Goal: Information Seeking & Learning: Learn about a topic

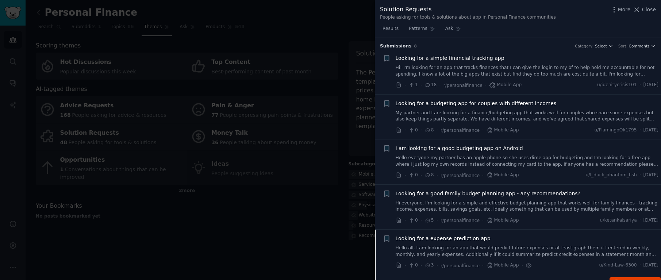
drag, startPoint x: 615, startPoint y: 62, endPoint x: 242, endPoint y: 175, distance: 390.1
click at [645, 13] on span "Close" at bounding box center [649, 10] width 14 height 8
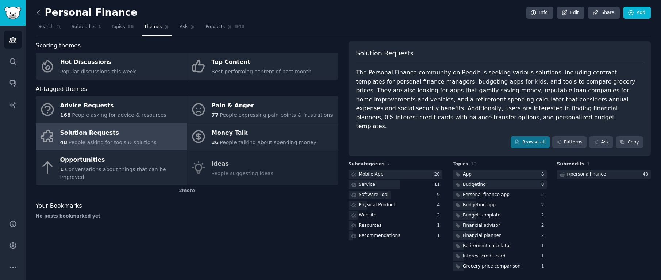
click at [42, 10] on icon at bounding box center [39, 13] width 8 height 8
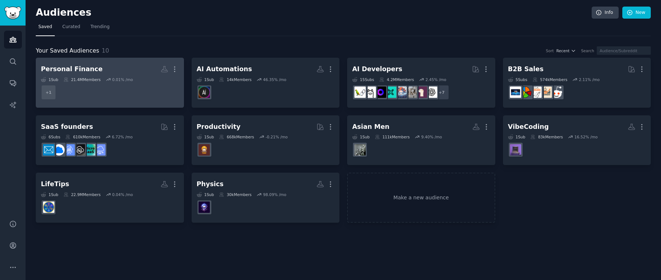
click at [113, 84] on dd "+ 1" at bounding box center [110, 92] width 138 height 20
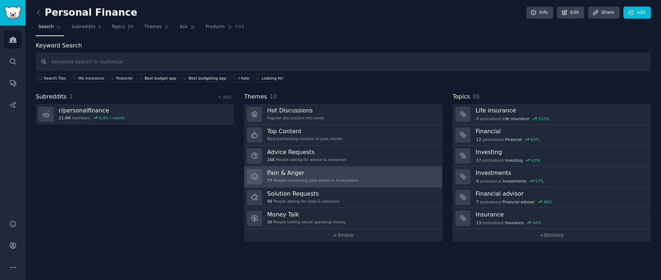
click at [310, 172] on h3 "Pain & Anger" at bounding box center [312, 173] width 91 height 8
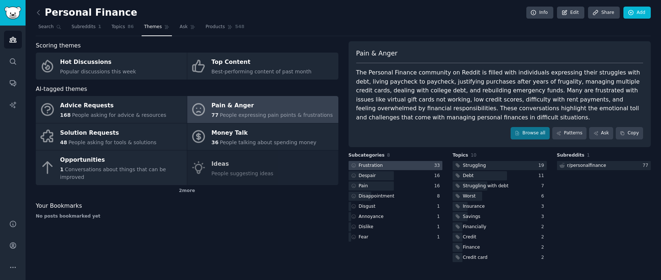
click at [411, 163] on div at bounding box center [396, 165] width 94 height 9
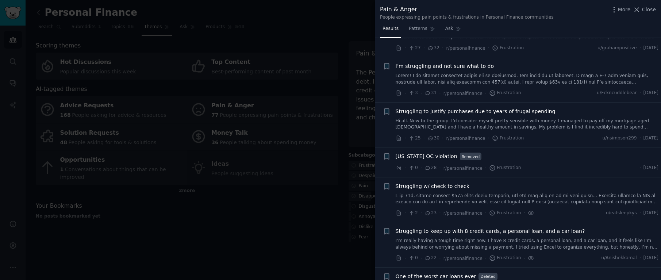
scroll to position [422, 0]
click at [422, 30] on span "Patterns" at bounding box center [418, 29] width 18 height 7
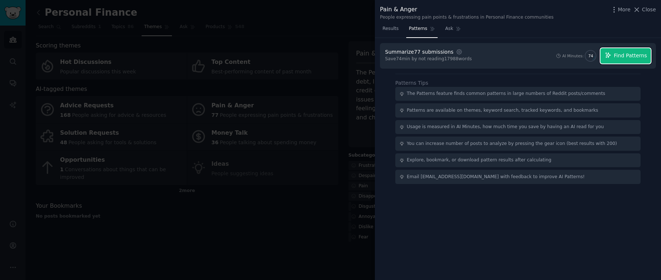
click at [623, 56] on span "Find Patterns" at bounding box center [630, 56] width 33 height 8
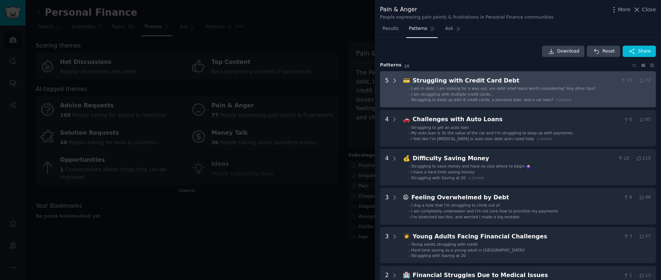
click at [391, 81] on icon at bounding box center [394, 80] width 7 height 7
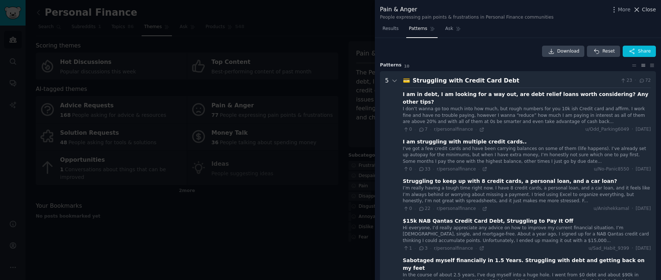
click at [644, 7] on span "Close" at bounding box center [649, 10] width 14 height 8
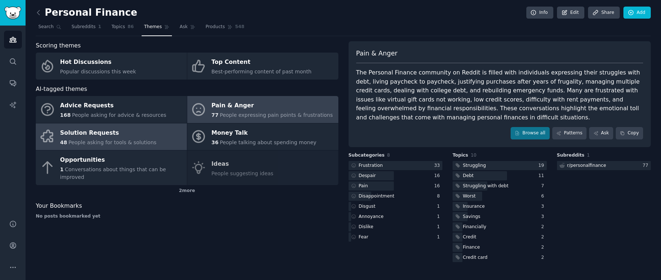
click at [104, 137] on div "Solution Requests" at bounding box center [108, 133] width 96 height 12
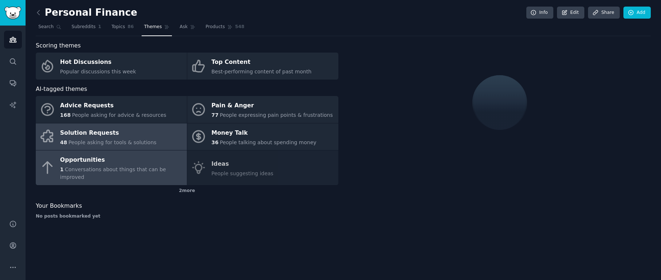
click at [103, 158] on div "Opportunities" at bounding box center [121, 160] width 123 height 12
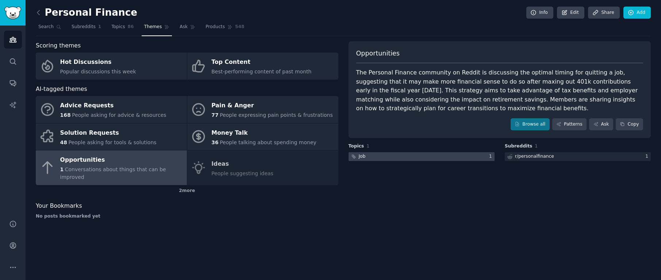
click at [443, 155] on div at bounding box center [422, 156] width 146 height 9
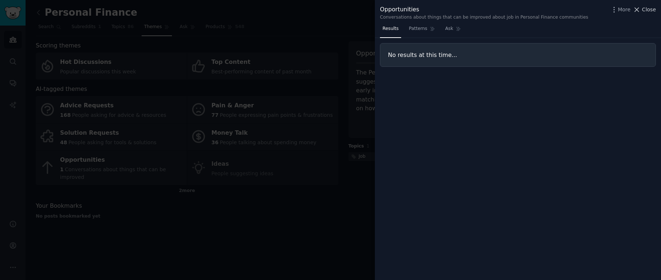
click at [644, 9] on span "Close" at bounding box center [649, 10] width 14 height 8
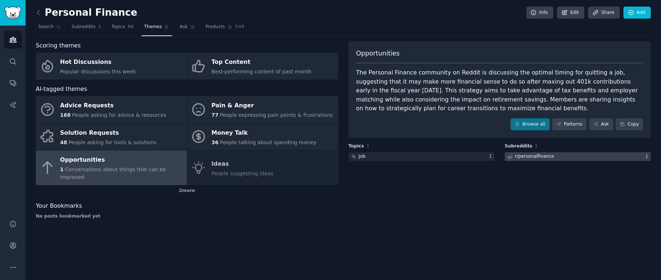
click at [584, 160] on div at bounding box center [578, 156] width 146 height 9
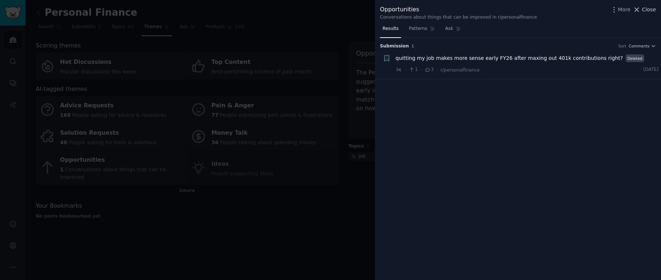
click at [653, 11] on span "Close" at bounding box center [649, 10] width 14 height 8
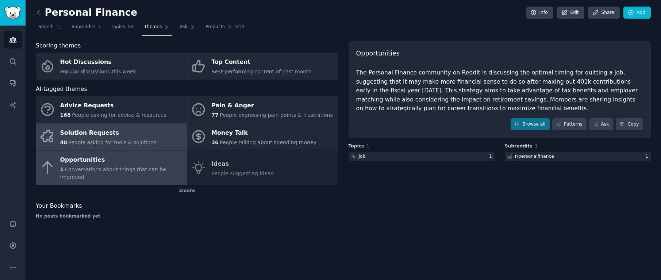
click at [120, 136] on div "Solution Requests" at bounding box center [108, 133] width 96 height 12
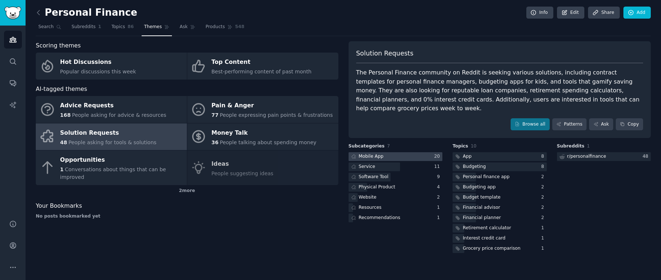
click at [400, 152] on div at bounding box center [396, 156] width 94 height 9
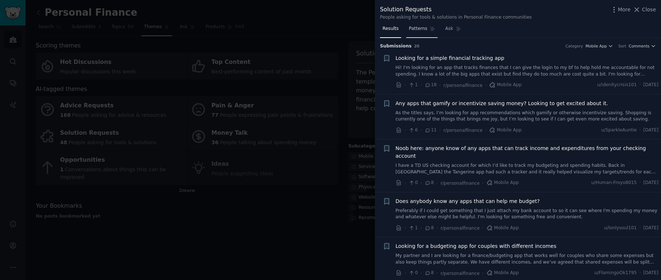
click at [415, 28] on span "Patterns" at bounding box center [418, 29] width 18 height 7
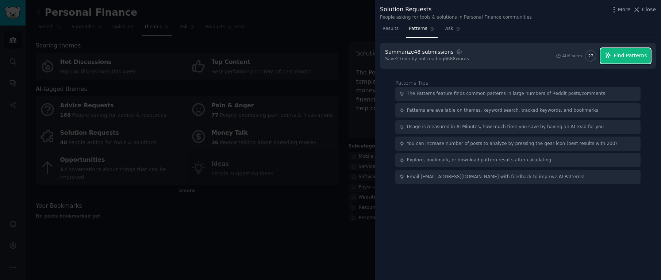
click at [623, 55] on span "Find Patterns" at bounding box center [630, 56] width 33 height 8
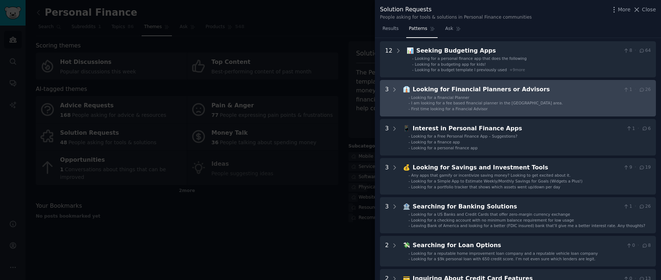
scroll to position [31, 0]
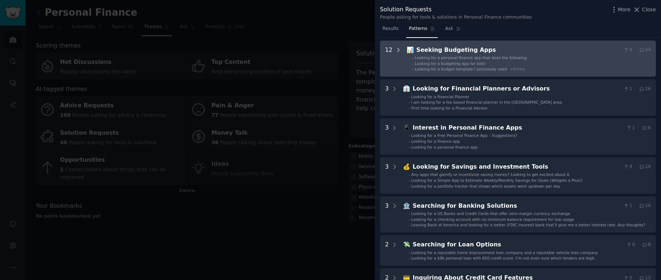
click at [399, 48] on icon at bounding box center [398, 50] width 7 height 7
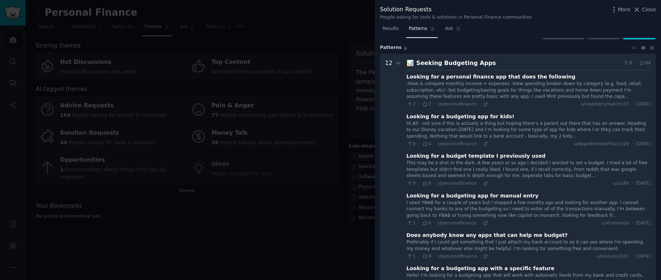
scroll to position [0, 0]
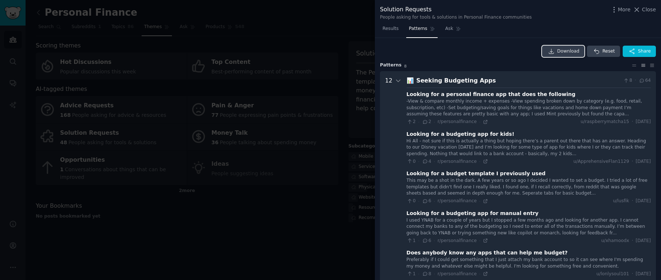
click at [562, 49] on span "Download" at bounding box center [568, 51] width 22 height 7
click at [642, 10] on button "Close" at bounding box center [644, 10] width 23 height 8
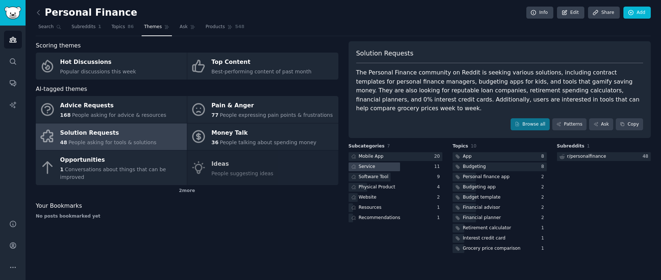
click at [362, 164] on div "Service" at bounding box center [367, 167] width 16 height 7
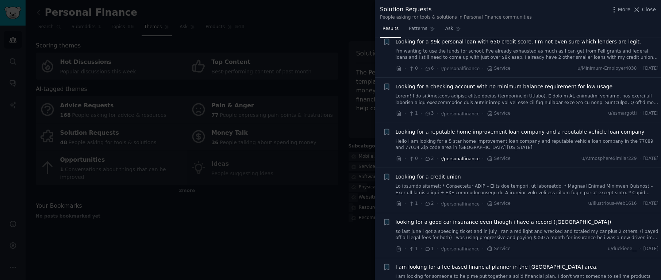
scroll to position [273, 0]
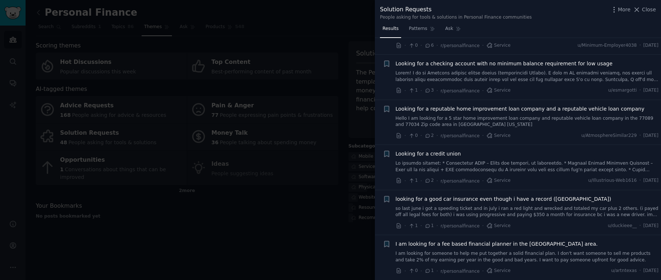
click at [302, 203] on div at bounding box center [330, 140] width 661 height 280
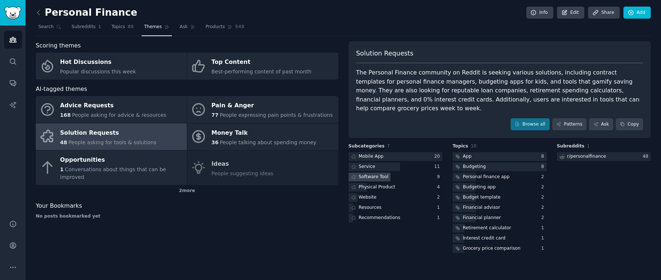
click at [378, 174] on div "Software Tool" at bounding box center [374, 177] width 30 height 7
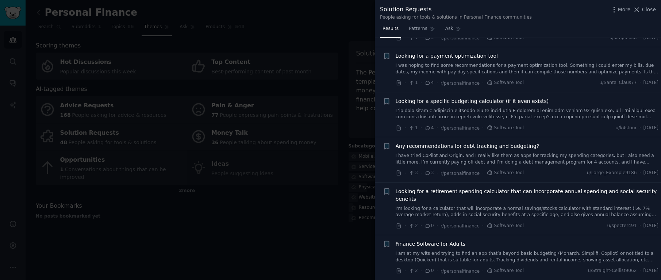
scroll to position [190, 0]
click at [281, 180] on div at bounding box center [330, 140] width 661 height 280
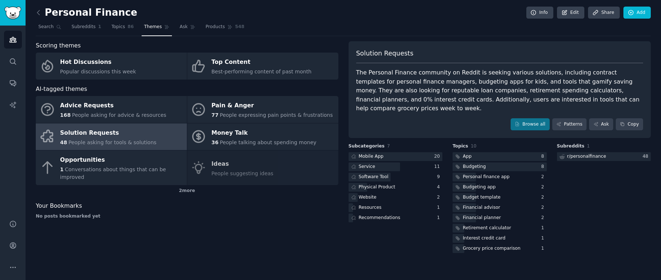
click at [292, 215] on div "Scoring themes Hot Discussions Popular discussions this week Top Content Best-p…" at bounding box center [187, 147] width 303 height 213
click at [280, 219] on div "Scoring themes Hot Discussions Popular discussions this week Top Content Best-p…" at bounding box center [187, 147] width 303 height 213
click at [563, 118] on link "Patterns" at bounding box center [569, 124] width 34 height 12
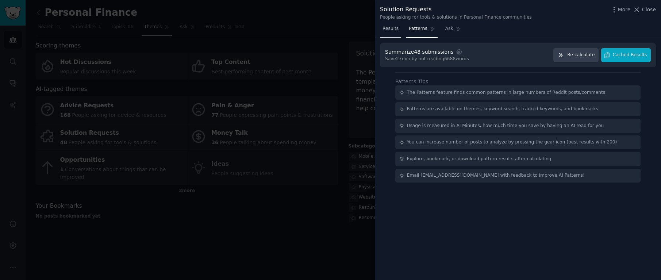
click at [391, 27] on span "Results" at bounding box center [390, 29] width 16 height 7
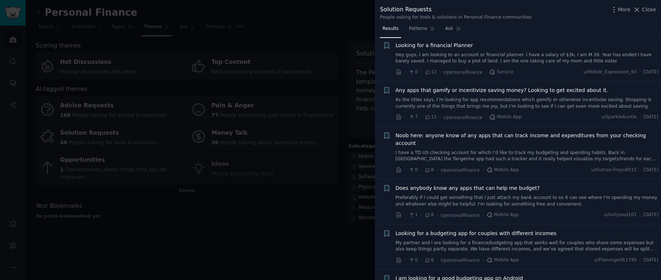
scroll to position [166, 0]
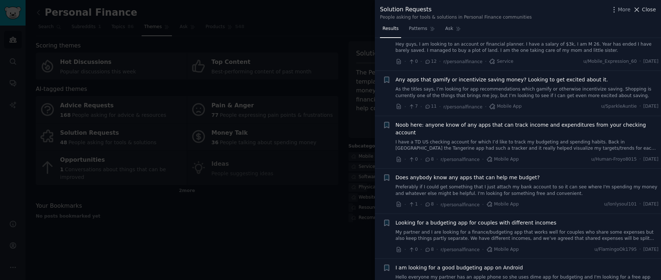
click at [641, 9] on icon at bounding box center [637, 10] width 8 height 8
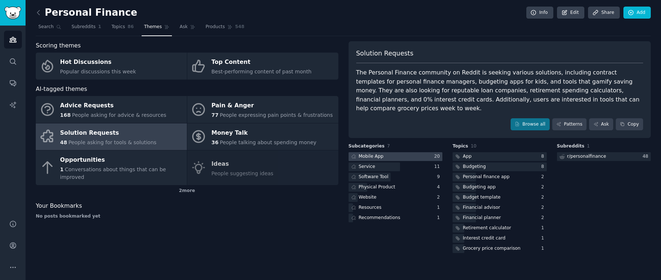
click at [408, 152] on div at bounding box center [396, 156] width 94 height 9
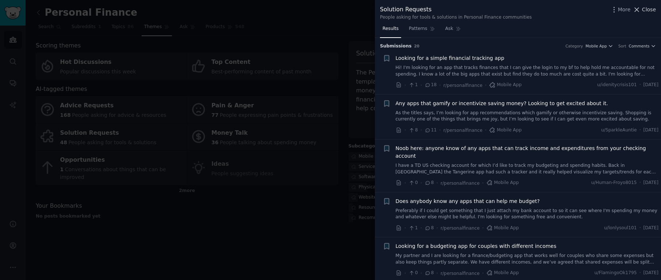
click at [643, 6] on span "Close" at bounding box center [649, 10] width 14 height 8
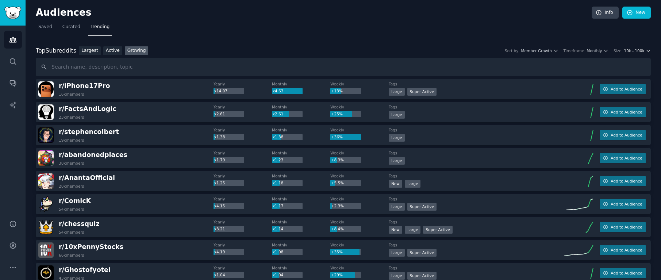
click at [642, 50] on span "10k - 100k" at bounding box center [634, 50] width 20 height 5
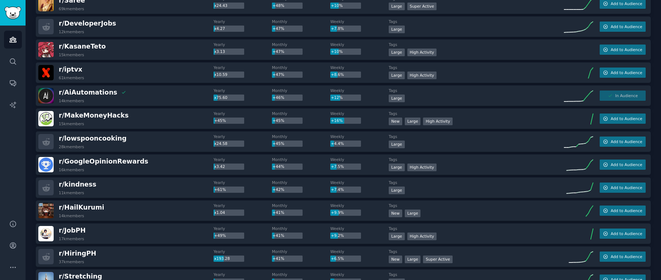
scroll to position [915, 0]
